Goal: Information Seeking & Learning: Find specific fact

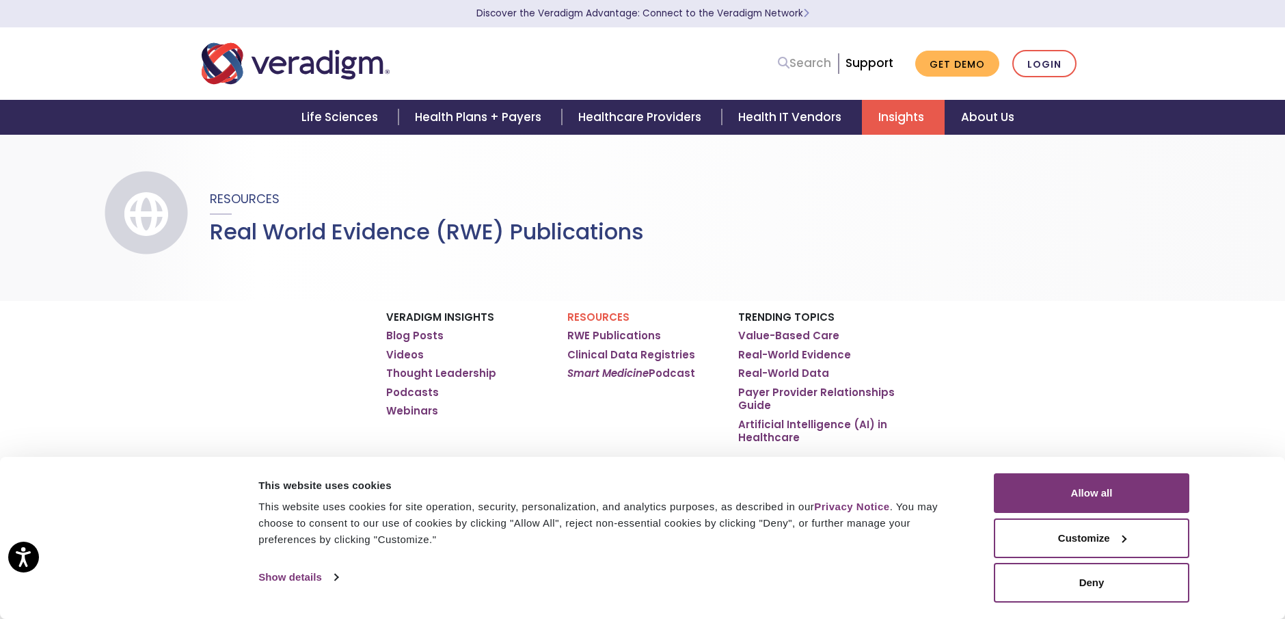
click at [820, 68] on link "Search" at bounding box center [804, 63] width 53 height 18
click at [751, 68] on input "Search" at bounding box center [769, 64] width 123 height 26
paste input "tbi study recovery percentage"
drag, startPoint x: 828, startPoint y: 63, endPoint x: 740, endPoint y: 57, distance: 88.3
click at [740, 57] on input "tbi study recovery percentage" at bounding box center [769, 64] width 123 height 26
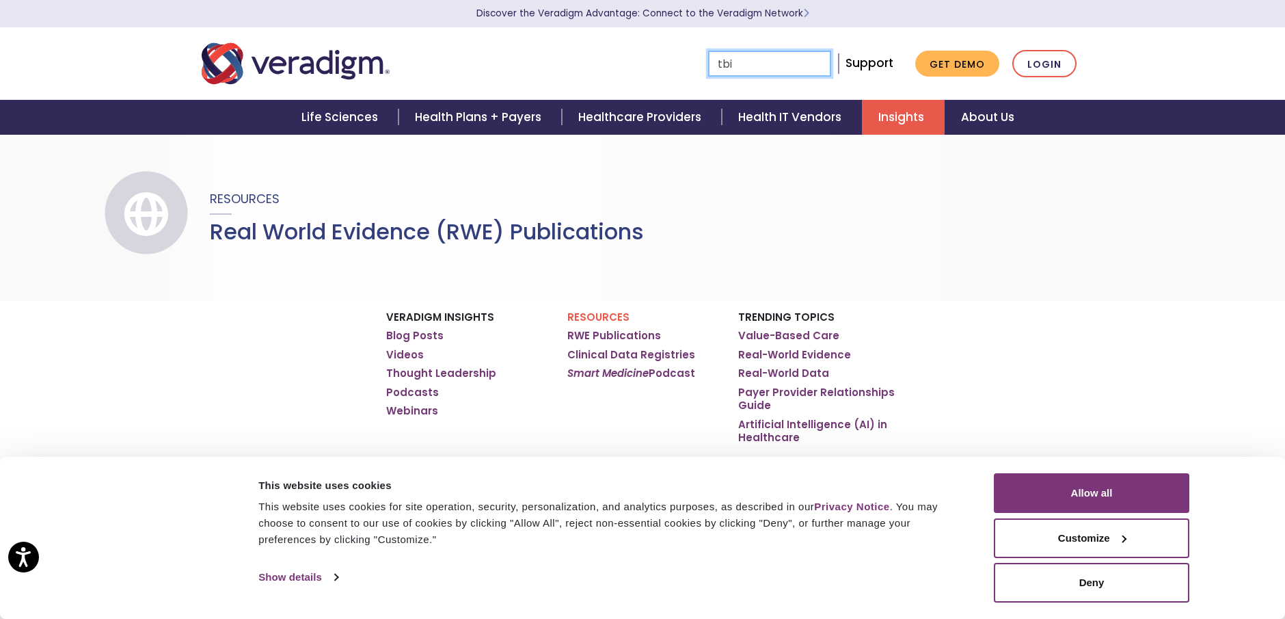
type input "tbi"
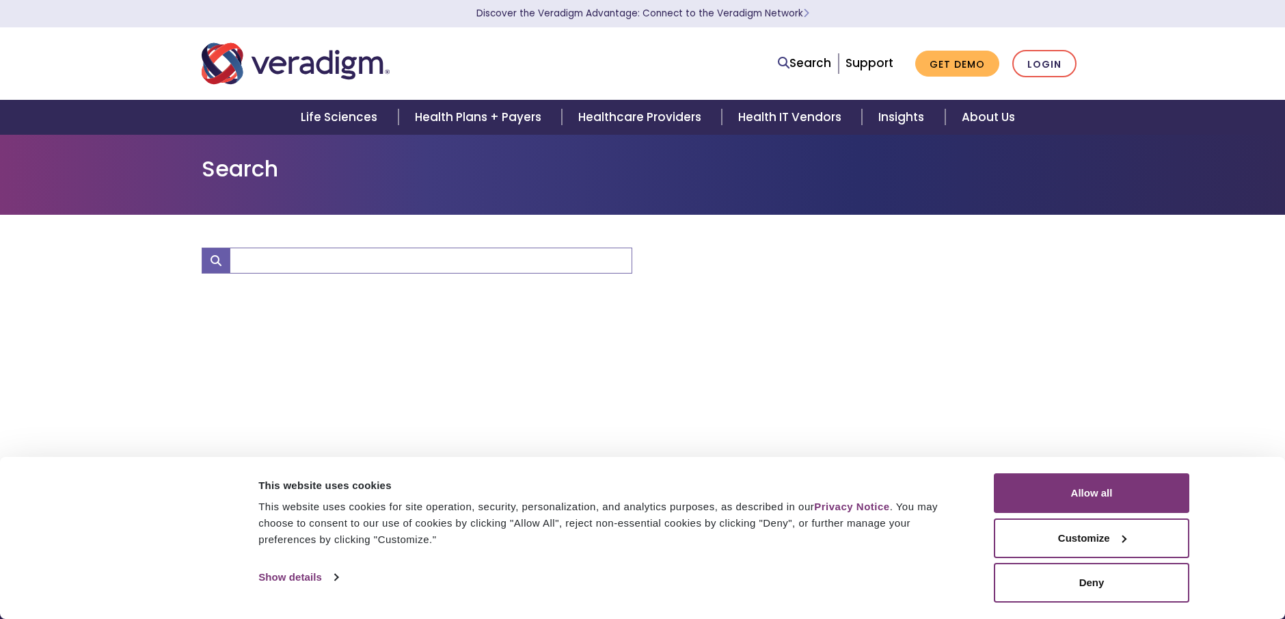
type input "tbi"
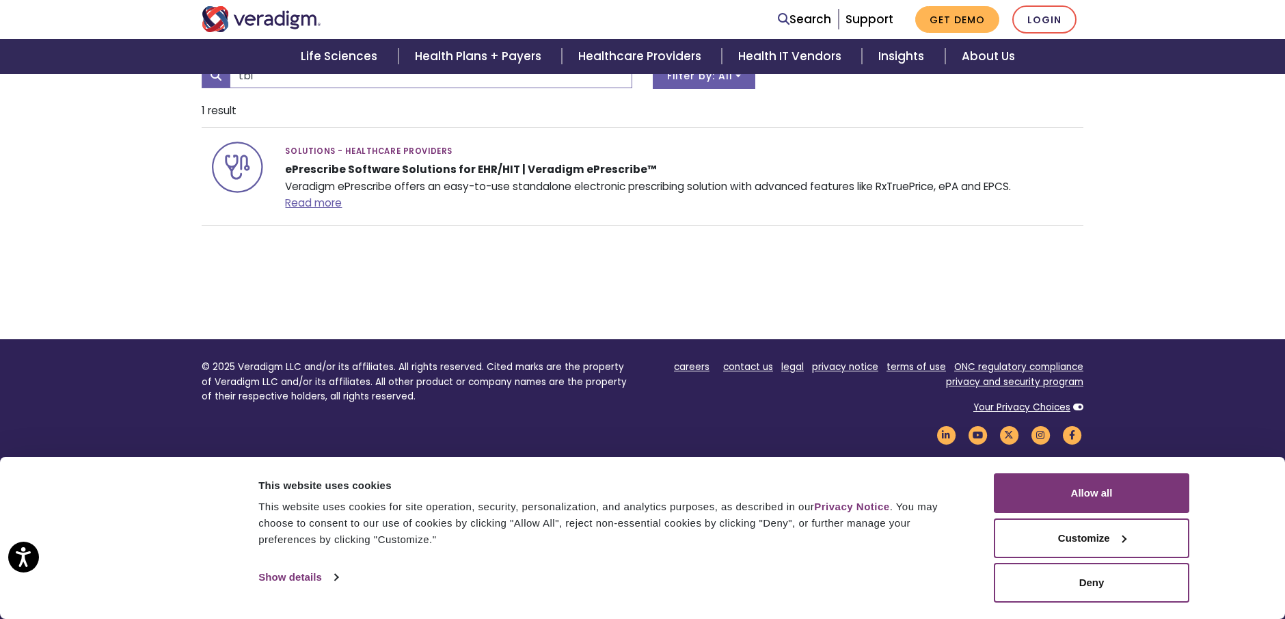
scroll to position [198, 0]
